Goal: Information Seeking & Learning: Learn about a topic

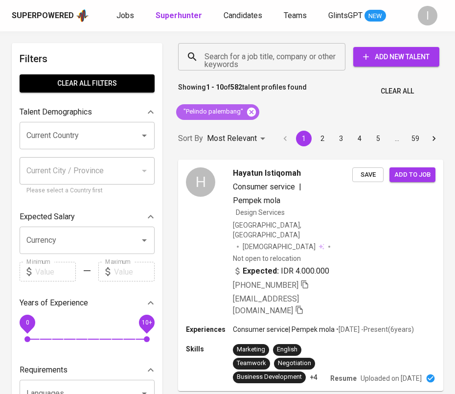
click at [250, 110] on icon at bounding box center [251, 111] width 9 height 9
click at [260, 65] on input "Search for a job title, company or other keywords" at bounding box center [264, 56] width 124 height 19
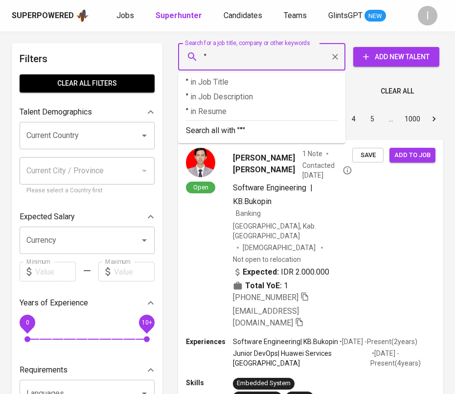
paste input "PT Prok Conveyor Components"
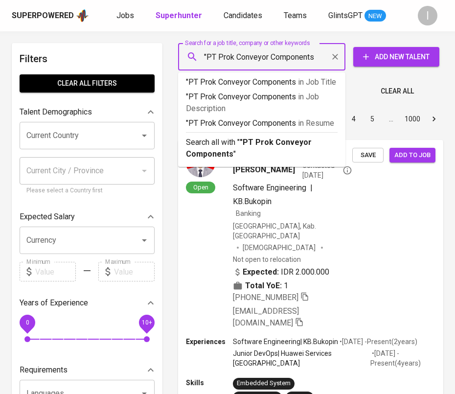
drag, startPoint x: 218, startPoint y: 55, endPoint x: 207, endPoint y: 55, distance: 11.3
click at [207, 55] on input ""PT Prok Conveyor Components" at bounding box center [264, 56] width 124 height 19
click at [300, 58] on input ""Prok Conveyor Components" at bounding box center [264, 56] width 124 height 19
click at [304, 58] on input ""Prok Conveyor Components" at bounding box center [264, 56] width 124 height 19
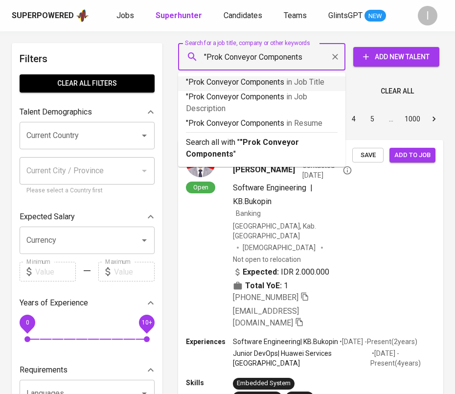
type input ""Prok Conveyor Components""
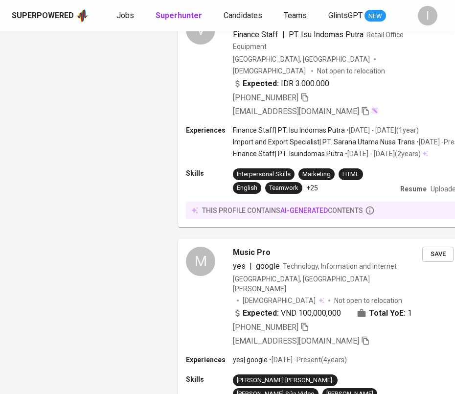
scroll to position [1604, 0]
